Goal: Transaction & Acquisition: Subscribe to service/newsletter

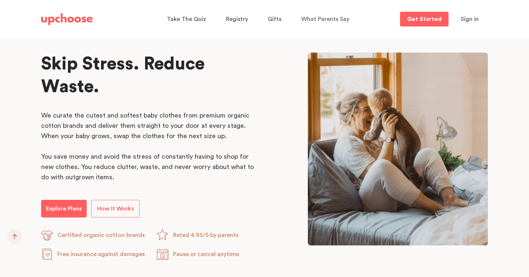
scroll to position [352, 0]
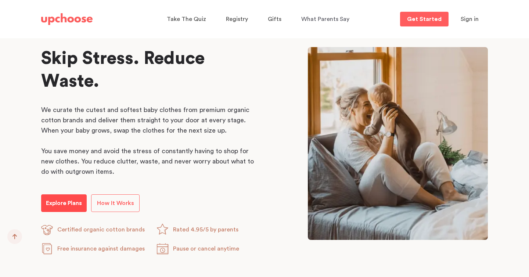
click at [61, 208] on link "Explore Plans" at bounding box center [64, 203] width 46 height 18
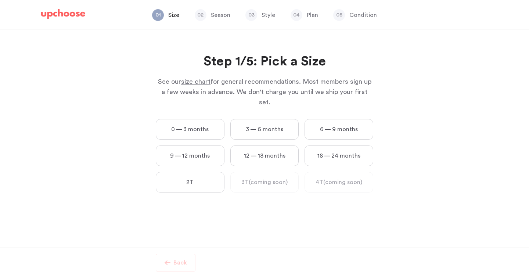
click at [199, 119] on label "0 — 3 months" at bounding box center [190, 129] width 69 height 21
click at [0, 0] on months "0 — 3 months" at bounding box center [0, 0] width 0 height 0
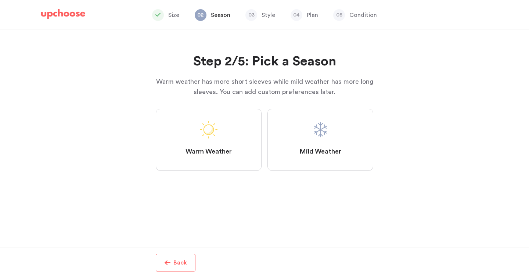
click at [323, 131] on span at bounding box center [320, 130] width 18 height 18
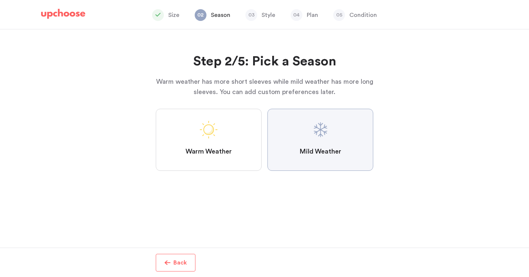
click at [0, 0] on Weather "Mild Weather" at bounding box center [0, 0] width 0 height 0
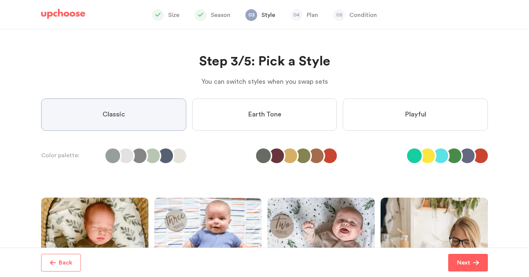
scroll to position [63, 0]
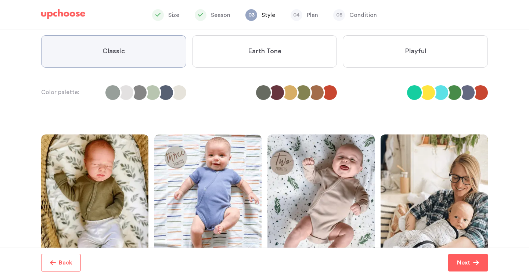
click at [281, 60] on label "Earth Tone" at bounding box center [264, 51] width 145 height 32
click at [0, 0] on Tone "Earth Tone" at bounding box center [0, 0] width 0 height 0
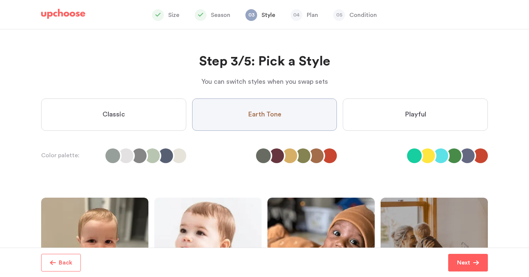
scroll to position [147, 0]
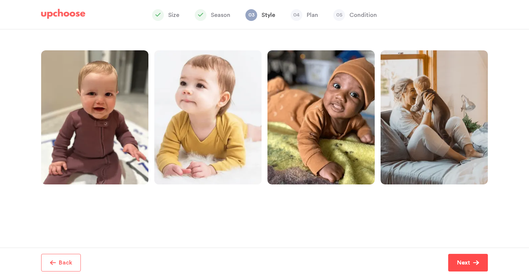
click at [463, 262] on p "Next" at bounding box center [463, 262] width 13 height 9
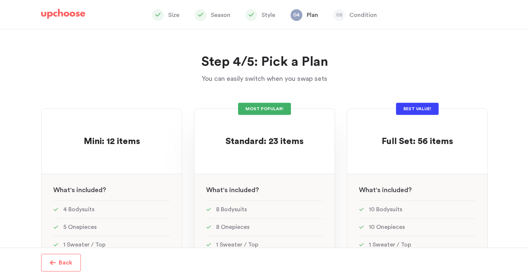
click at [264, 141] on span "Standard: 23 items" at bounding box center [264, 141] width 78 height 9
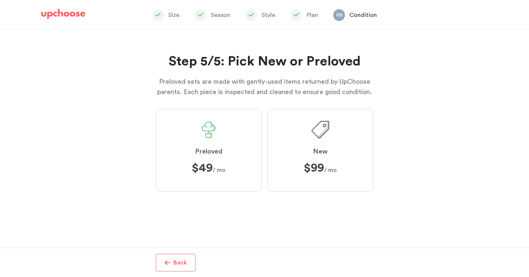
click at [211, 138] on span at bounding box center [209, 130] width 18 height 18
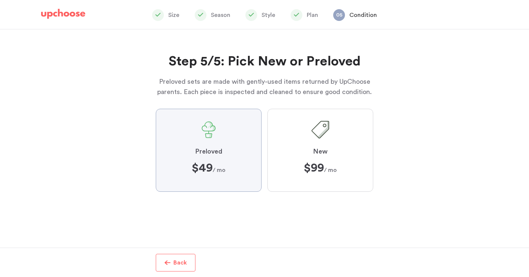
click at [0, 0] on input "Preloved $49 $49 / mo" at bounding box center [0, 0] width 0 height 0
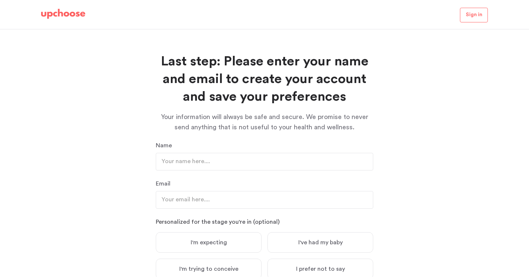
scroll to position [62, 0]
